Goal: Browse casually: Explore the website without a specific task or goal

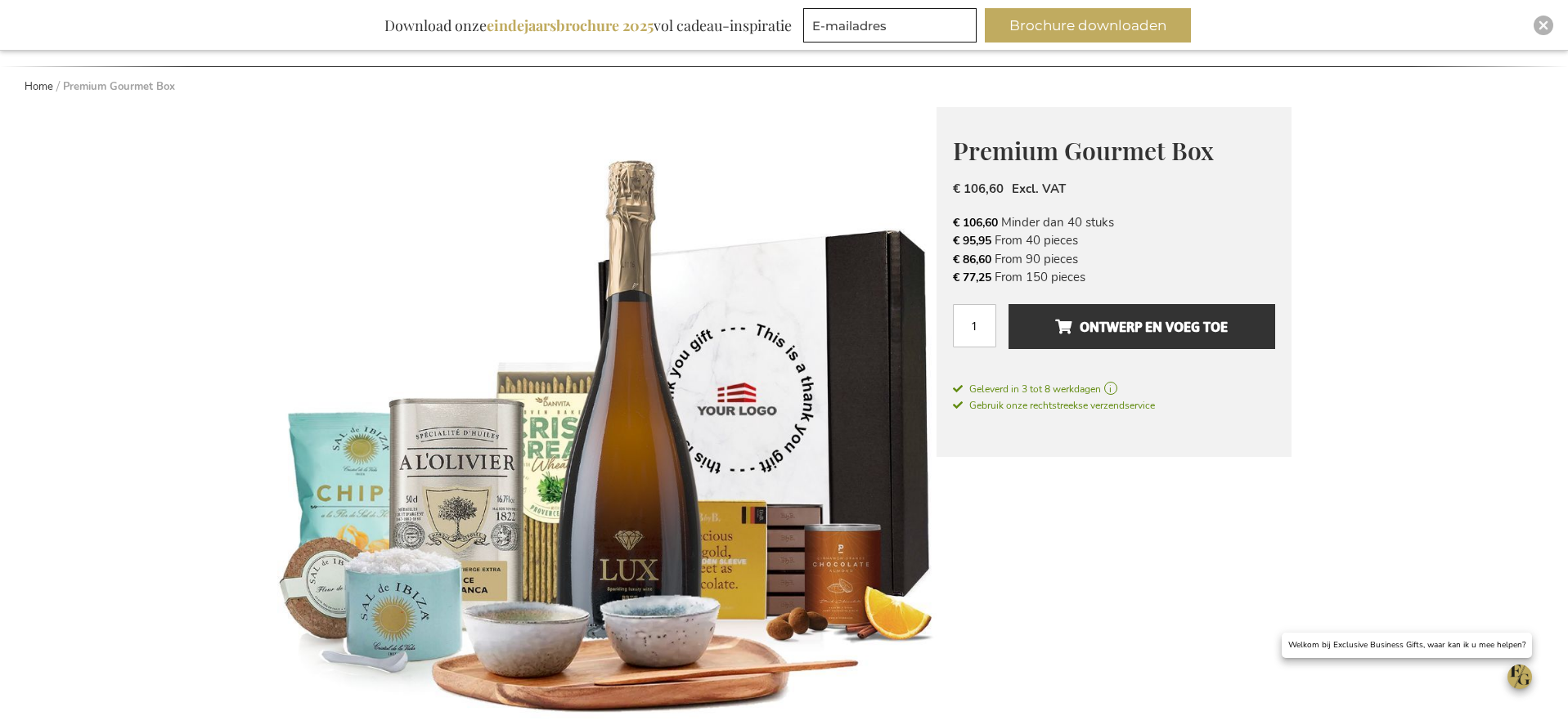
scroll to position [299, 0]
